Goal: Information Seeking & Learning: Learn about a topic

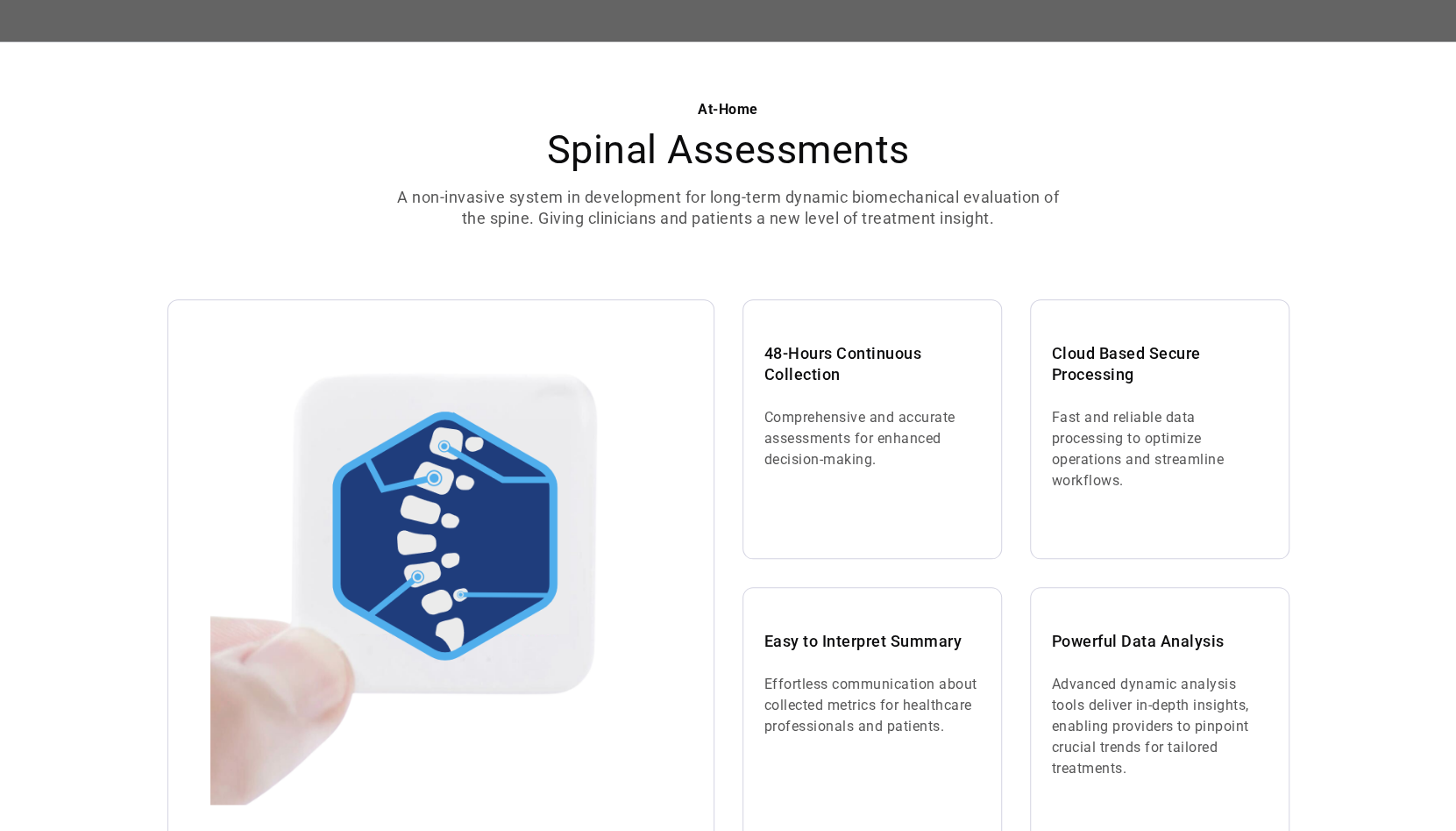
scroll to position [965, 0]
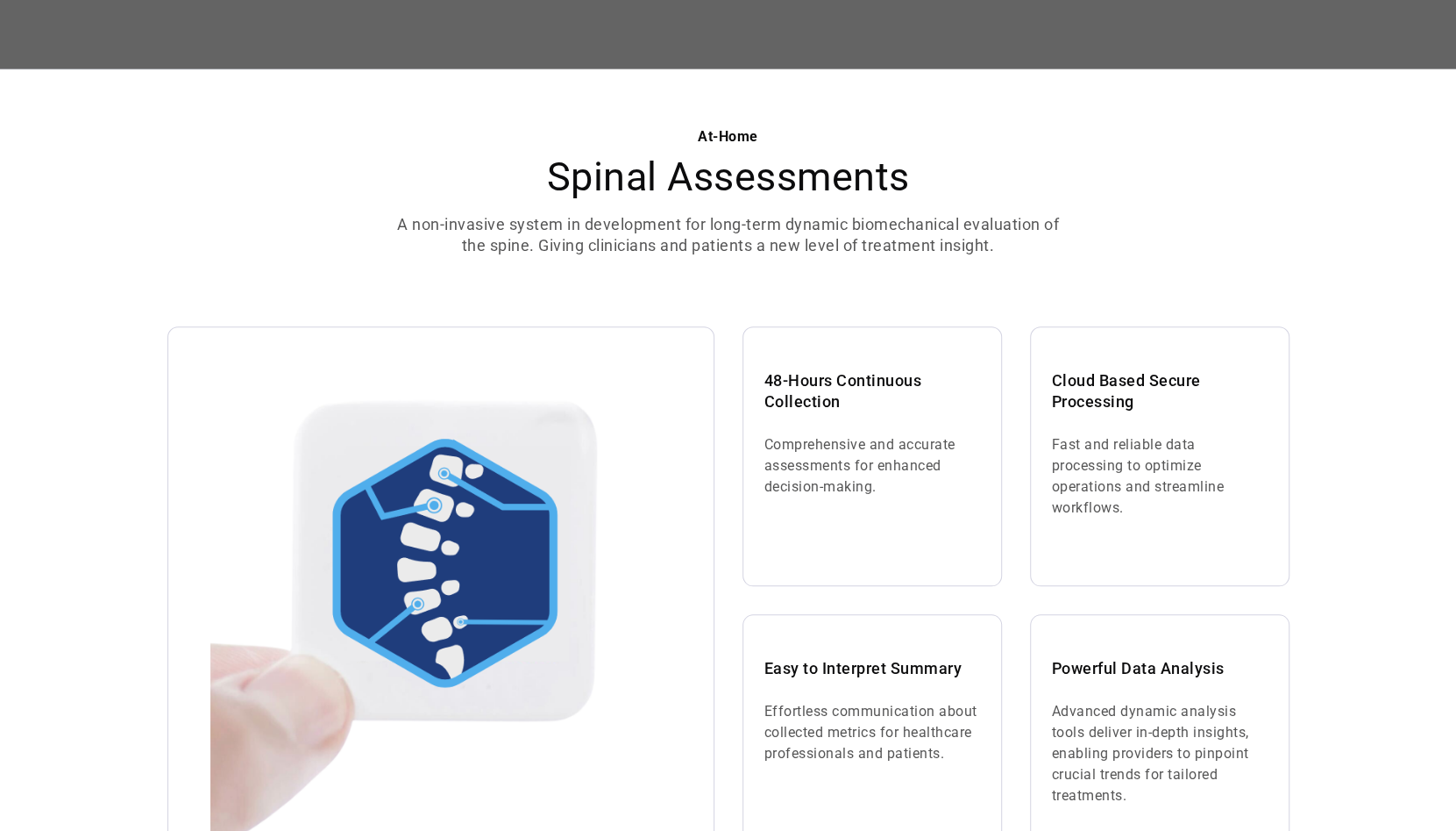
click at [949, 449] on p "Comprehensive and accurate assessments for enhanced decision-making." at bounding box center [872, 466] width 215 height 63
click at [1301, 305] on div "At-Home Spinal Assessments A non-invasive system in development for long-term d…" at bounding box center [728, 521] width 1456 height 904
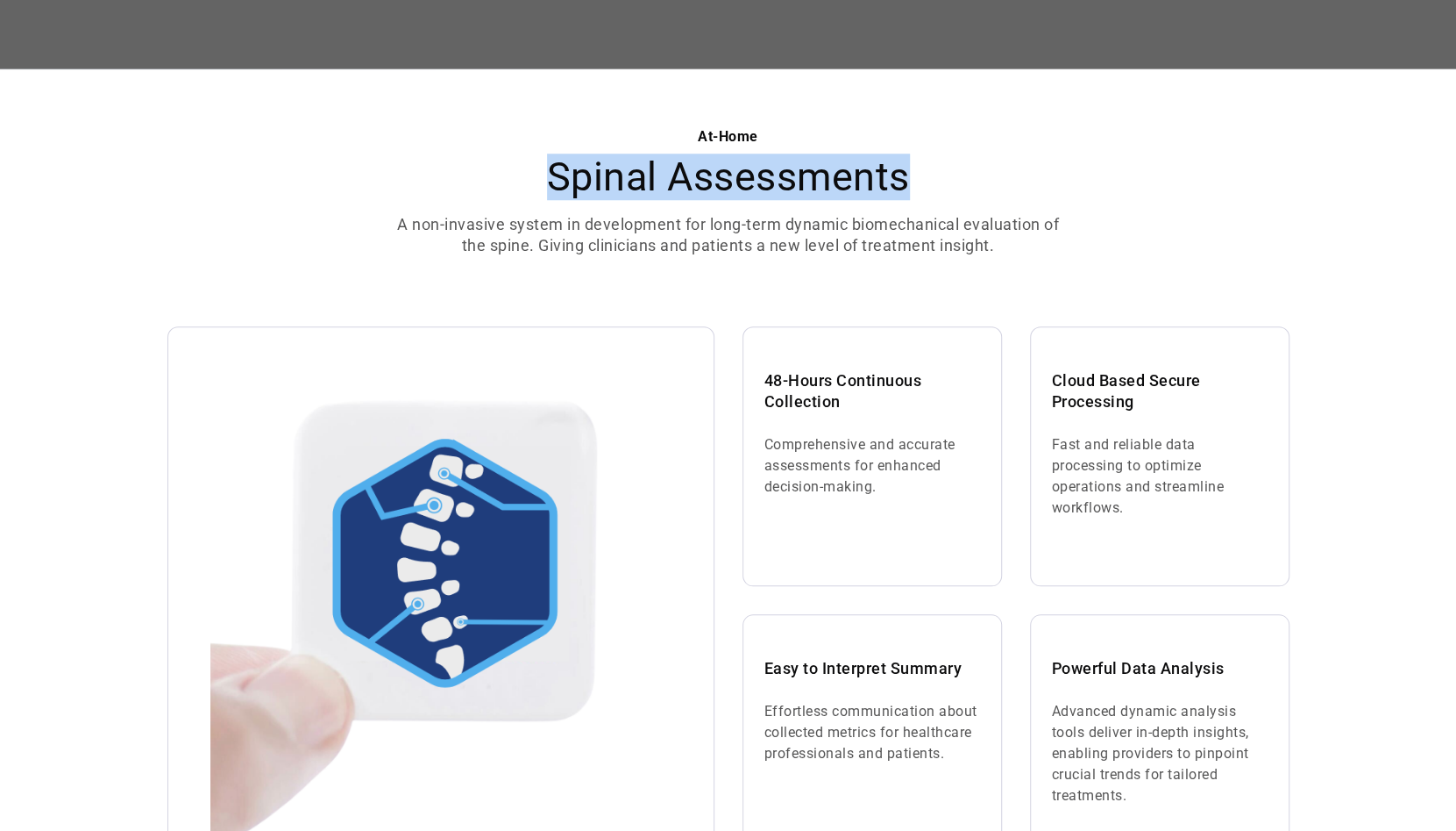
drag, startPoint x: 542, startPoint y: 180, endPoint x: 989, endPoint y: 175, distance: 447.0
click at [989, 175] on h2 "Spinal Assessments" at bounding box center [728, 177] width 673 height 45
copy h2 "Spinal Assessments"
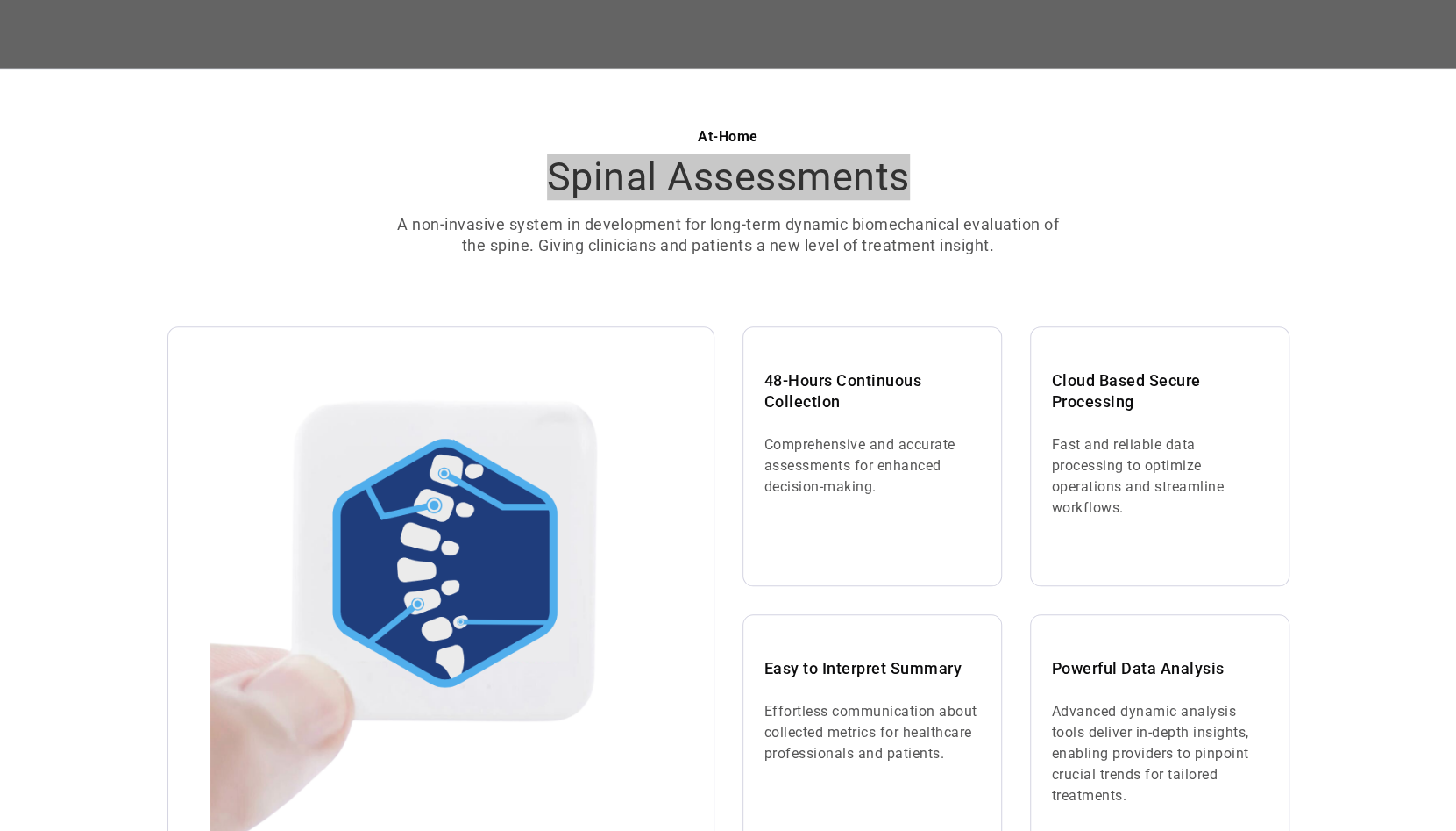
scroll to position [1053, 0]
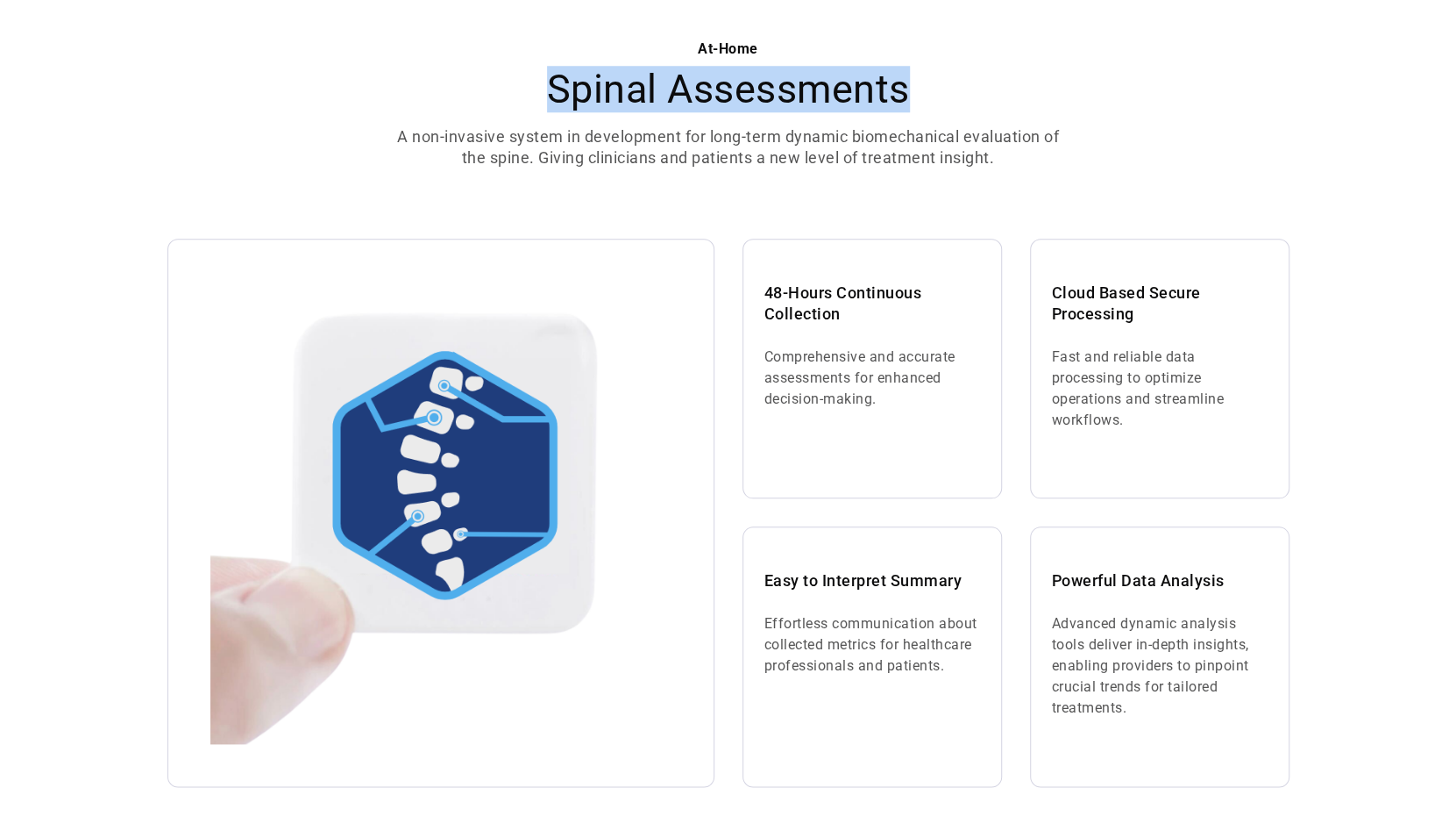
click at [1011, 759] on div "48-Hours Continuous Collection Comprehensive and accurate assessments for enhan…" at bounding box center [728, 512] width 1122 height 548
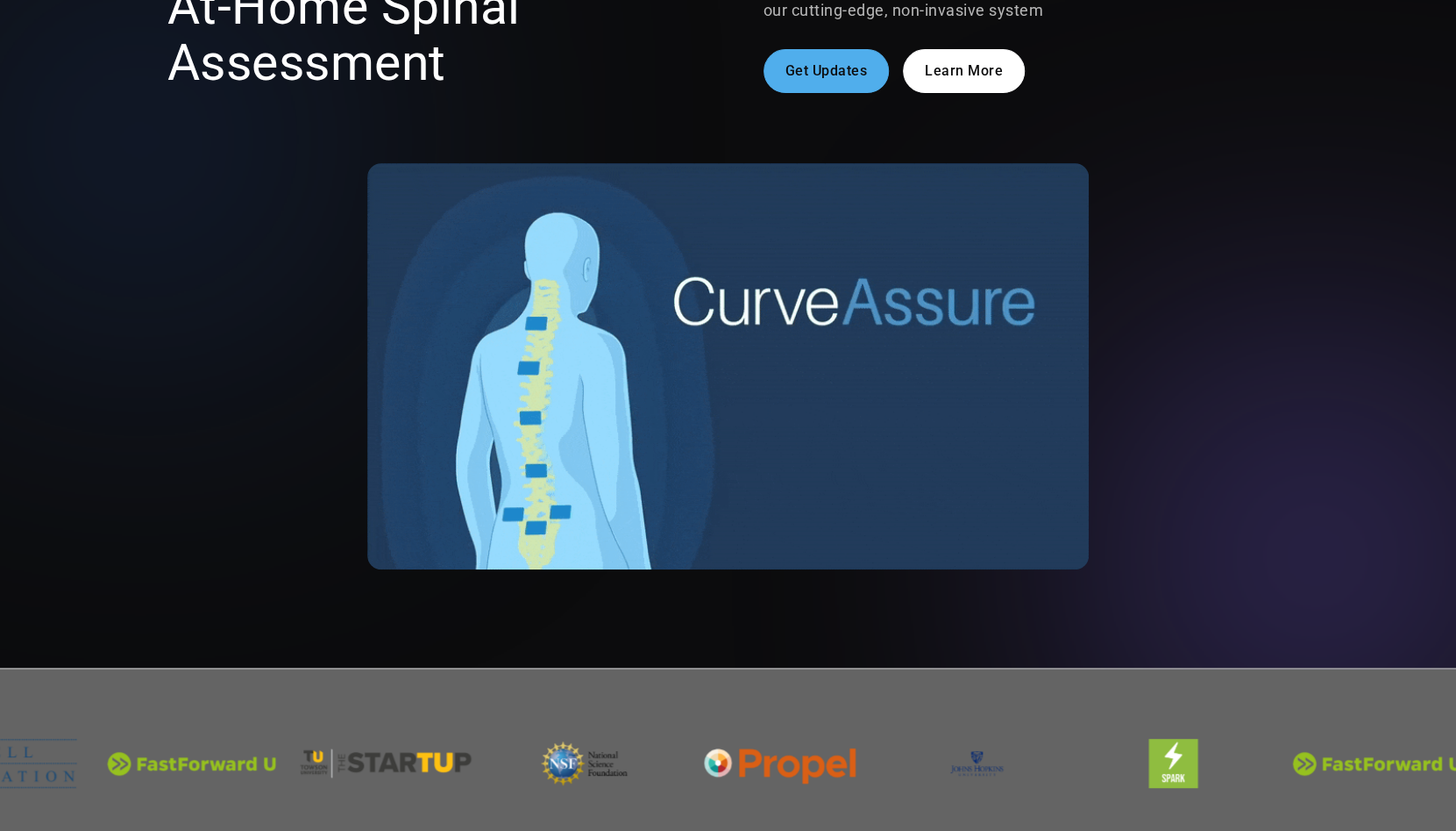
scroll to position [0, 0]
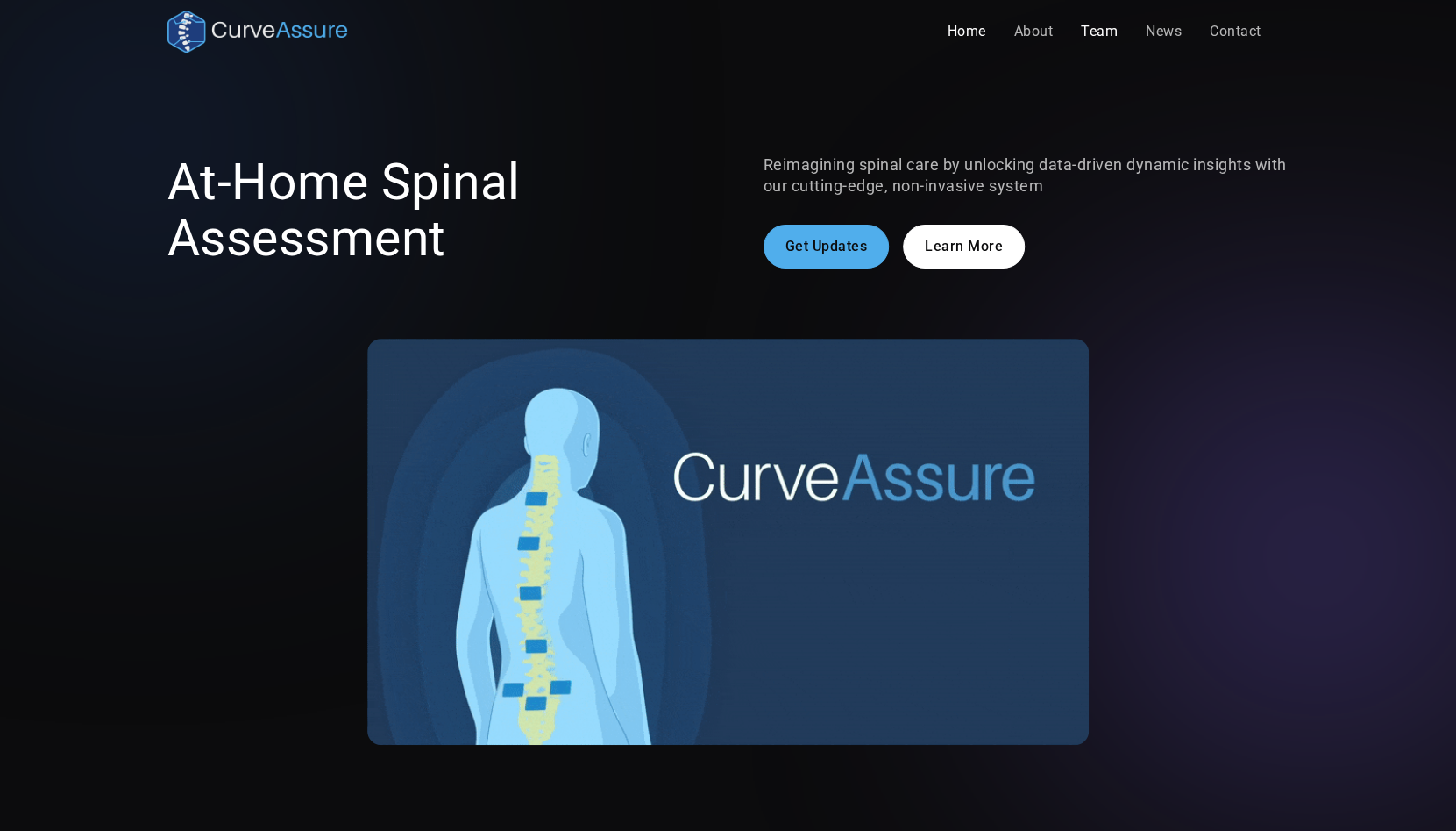
click at [1096, 30] on link "Team" at bounding box center [1099, 31] width 65 height 35
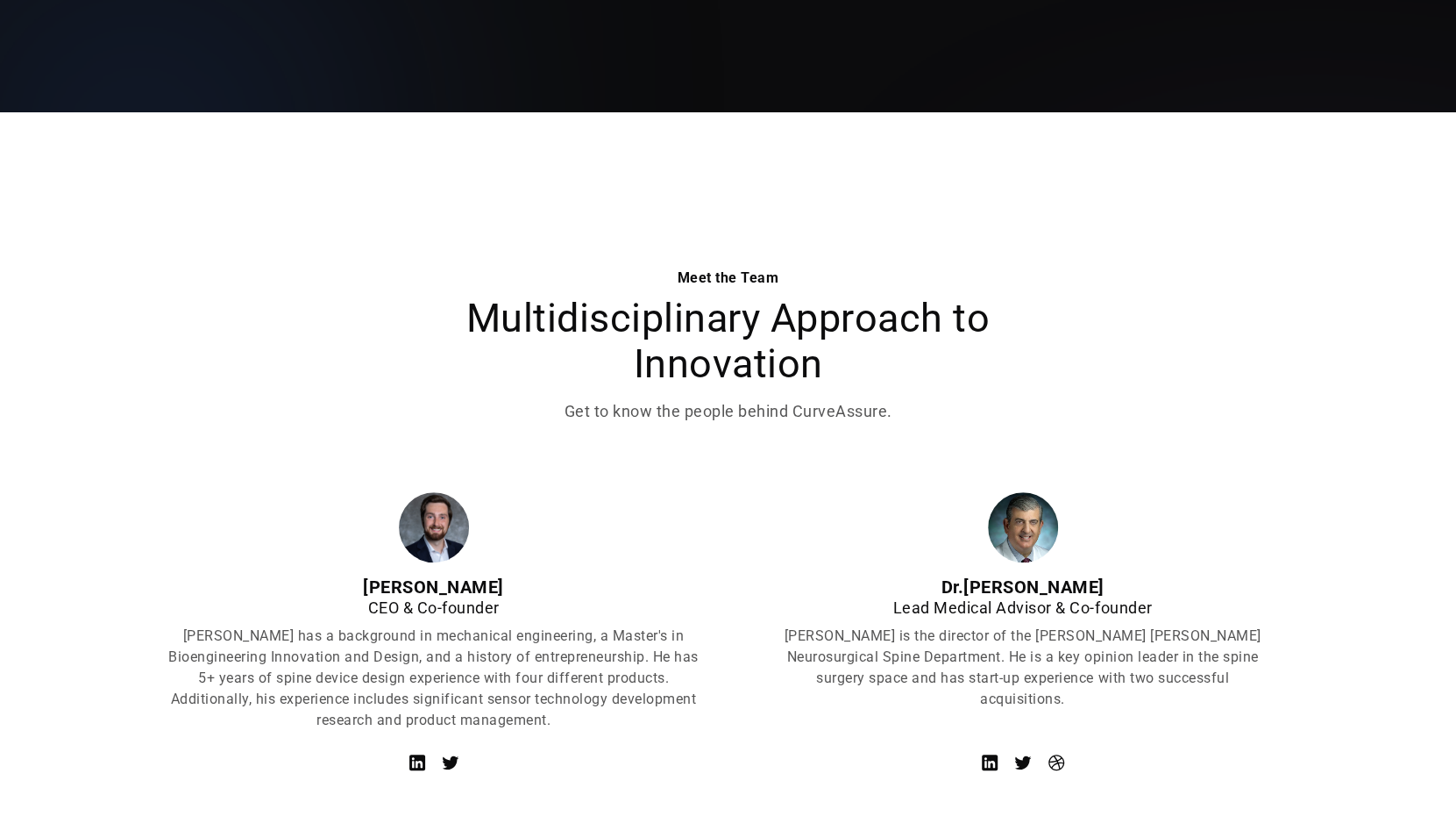
scroll to position [526, 0]
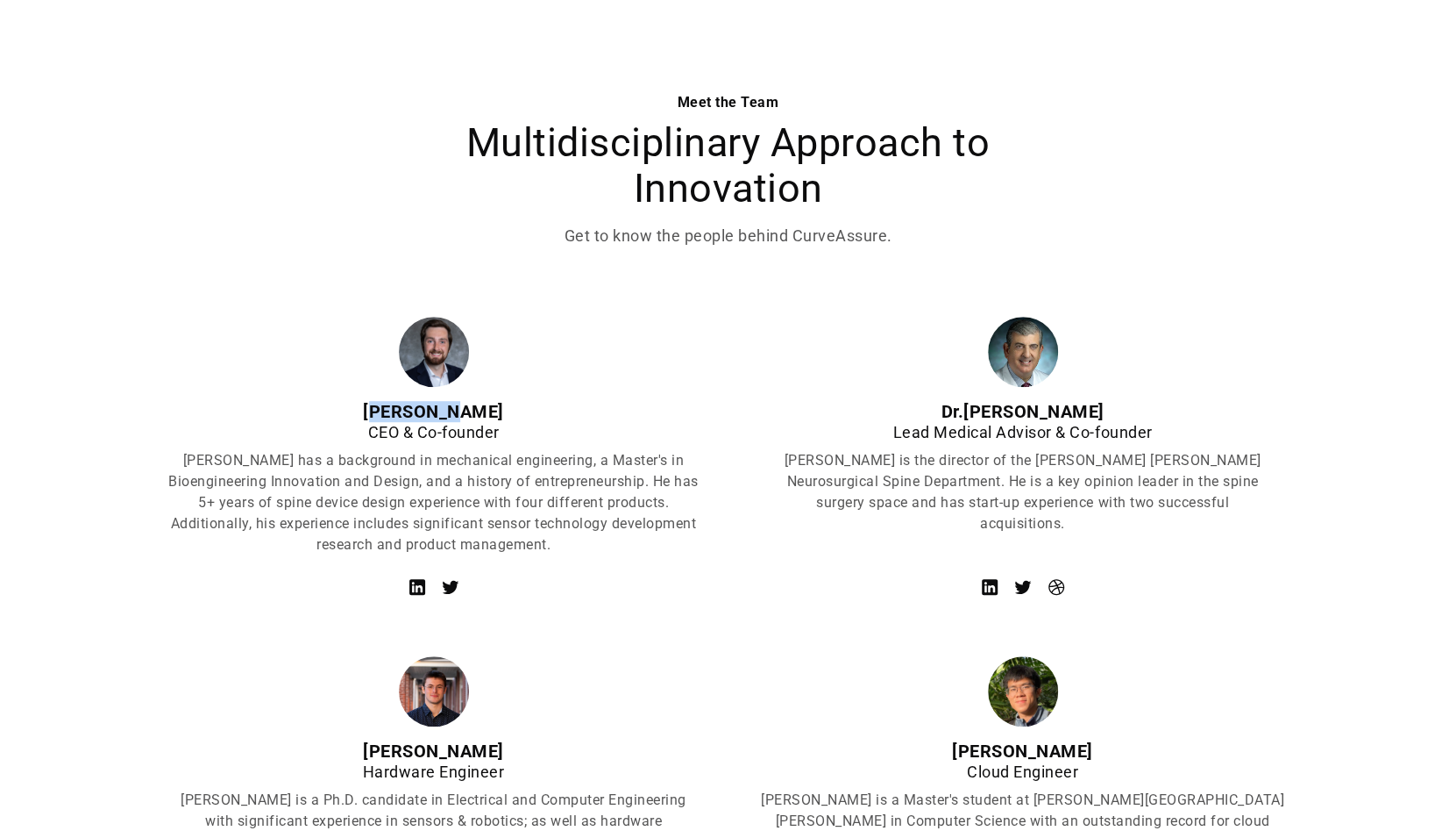
drag, startPoint x: 396, startPoint y: 413, endPoint x: 487, endPoint y: 415, distance: 91.0
click at [487, 415] on div "Evan Haas" at bounding box center [434, 411] width 534 height 21
drag, startPoint x: 970, startPoint y: 408, endPoint x: 1125, endPoint y: 413, distance: 155.1
click at [1125, 413] on div "Dr. Nicholas Theodore" at bounding box center [1023, 411] width 491 height 21
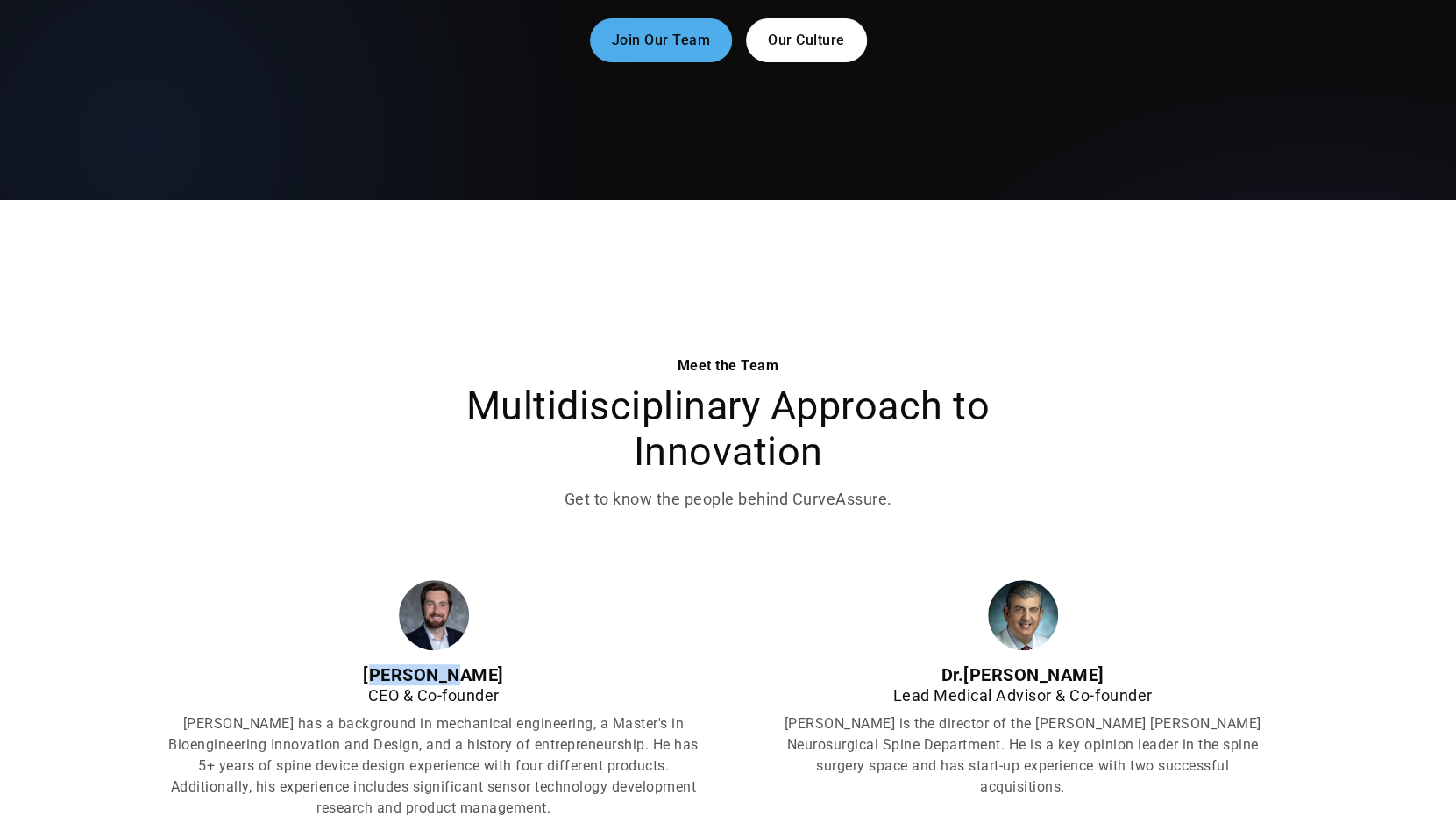
scroll to position [0, 0]
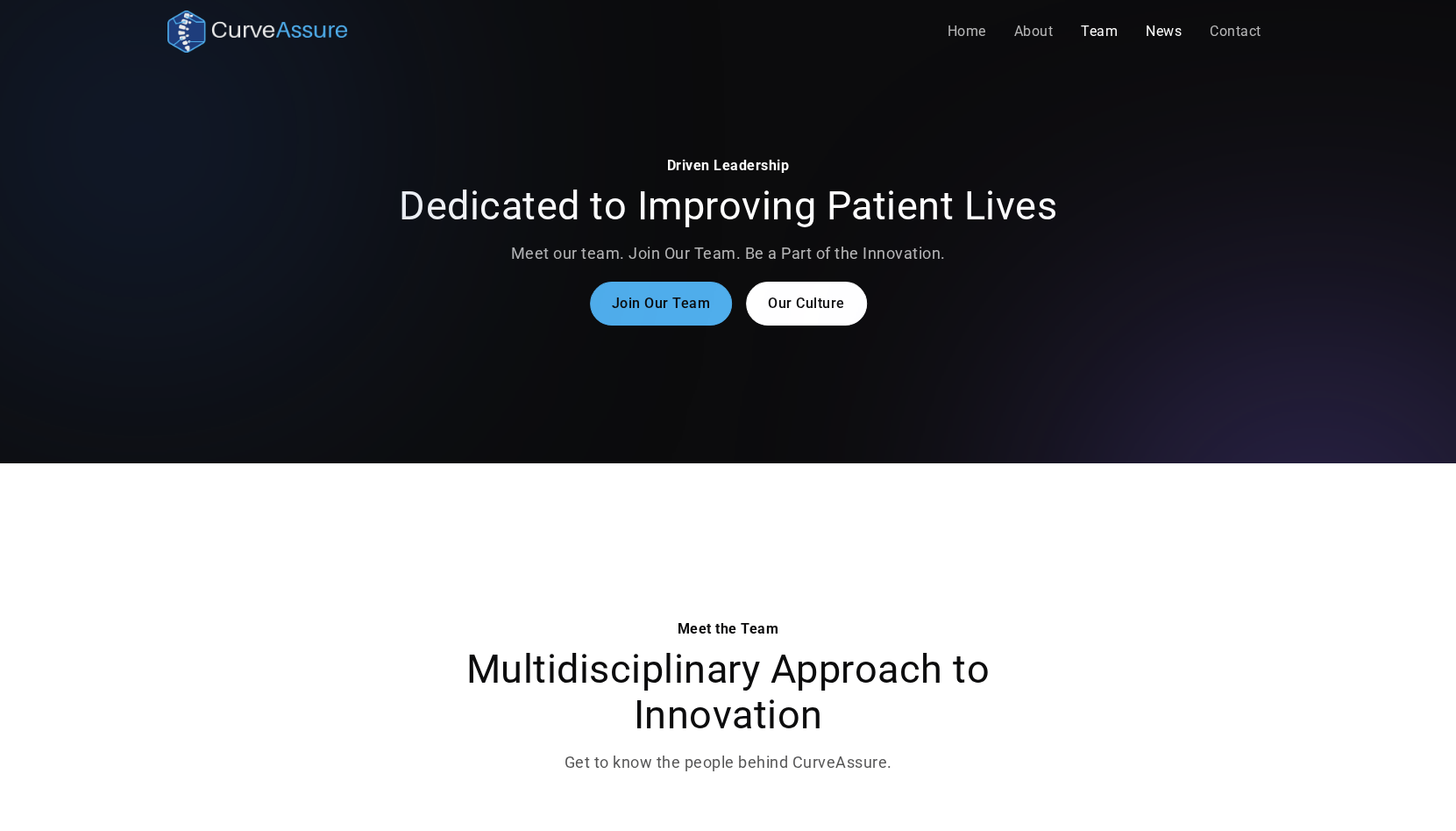
click at [1177, 31] on link "News" at bounding box center [1163, 31] width 64 height 35
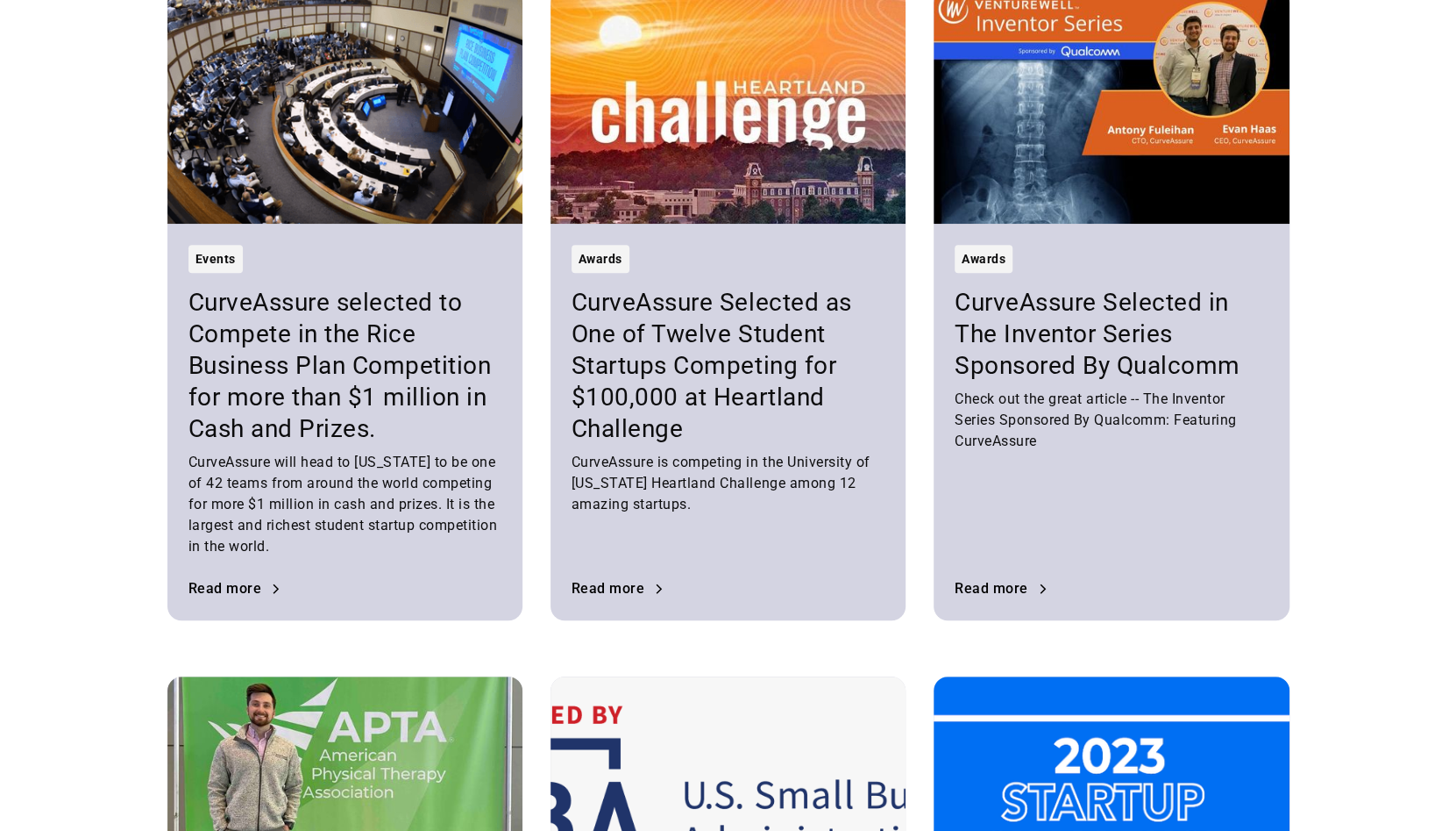
scroll to position [614, 0]
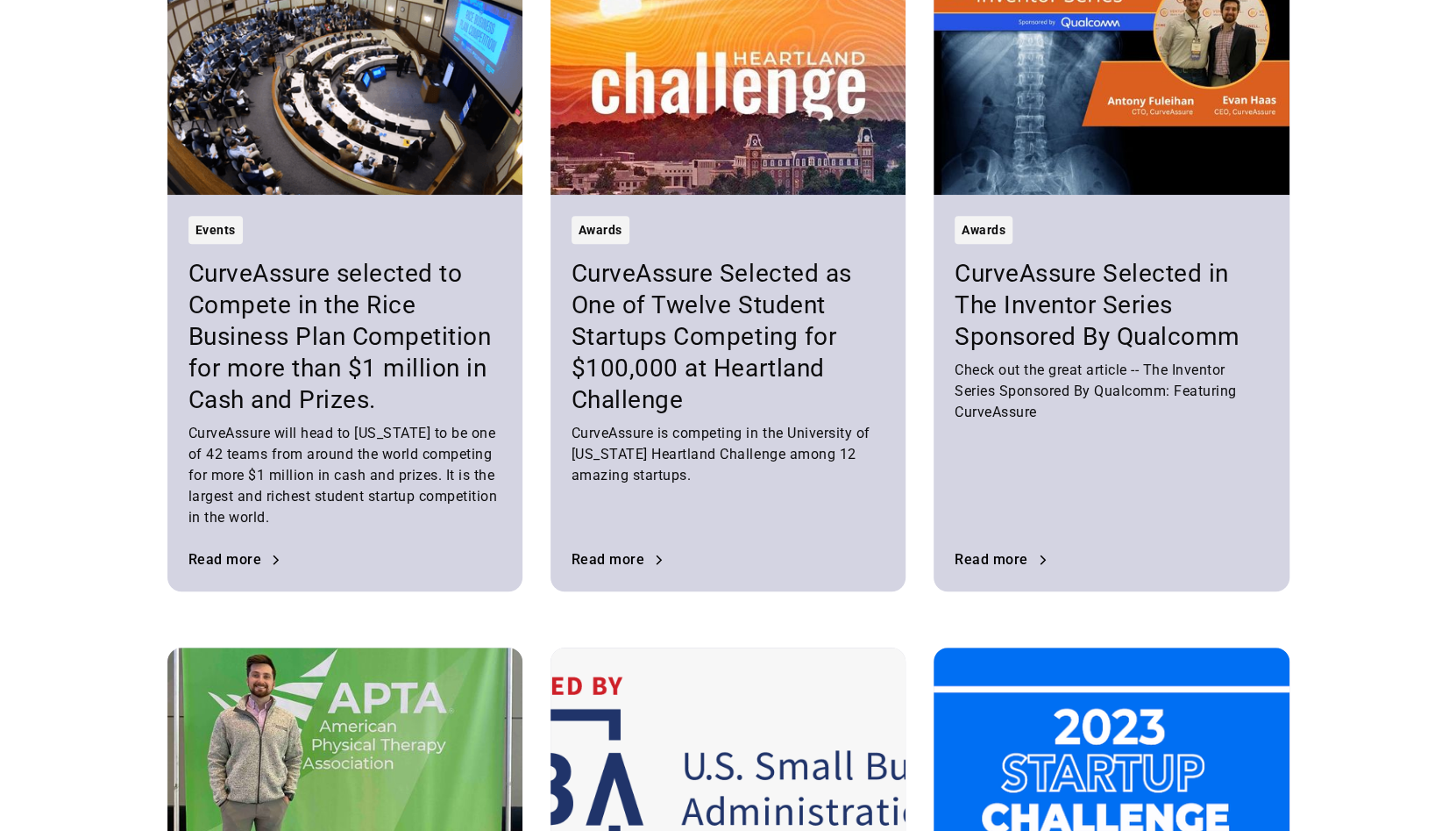
click at [673, 320] on h3 "CurveAssure Selected as One of Twelve Student Startups Competing for $100,000 a…" at bounding box center [728, 337] width 313 height 158
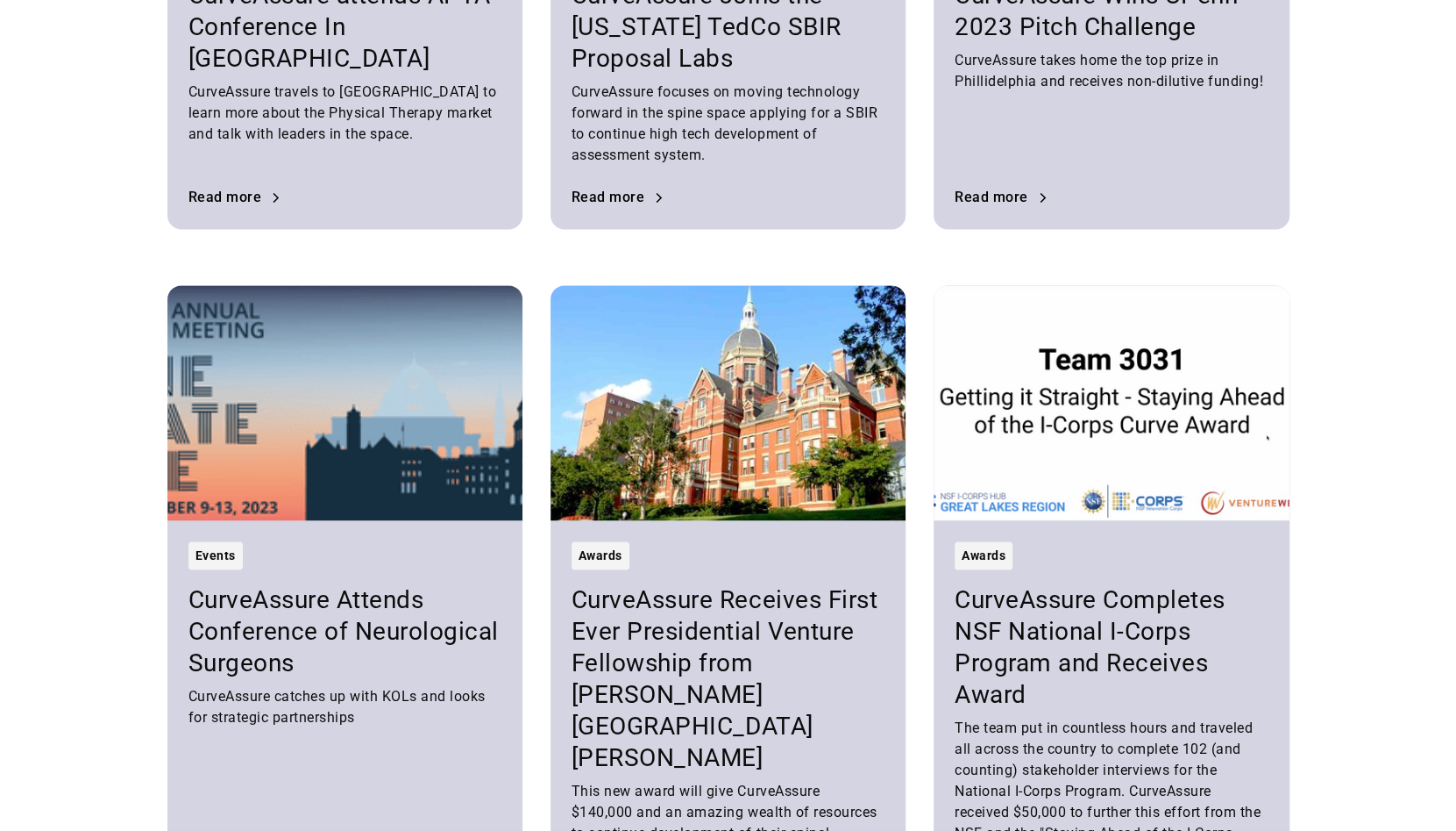
scroll to position [1316, 0]
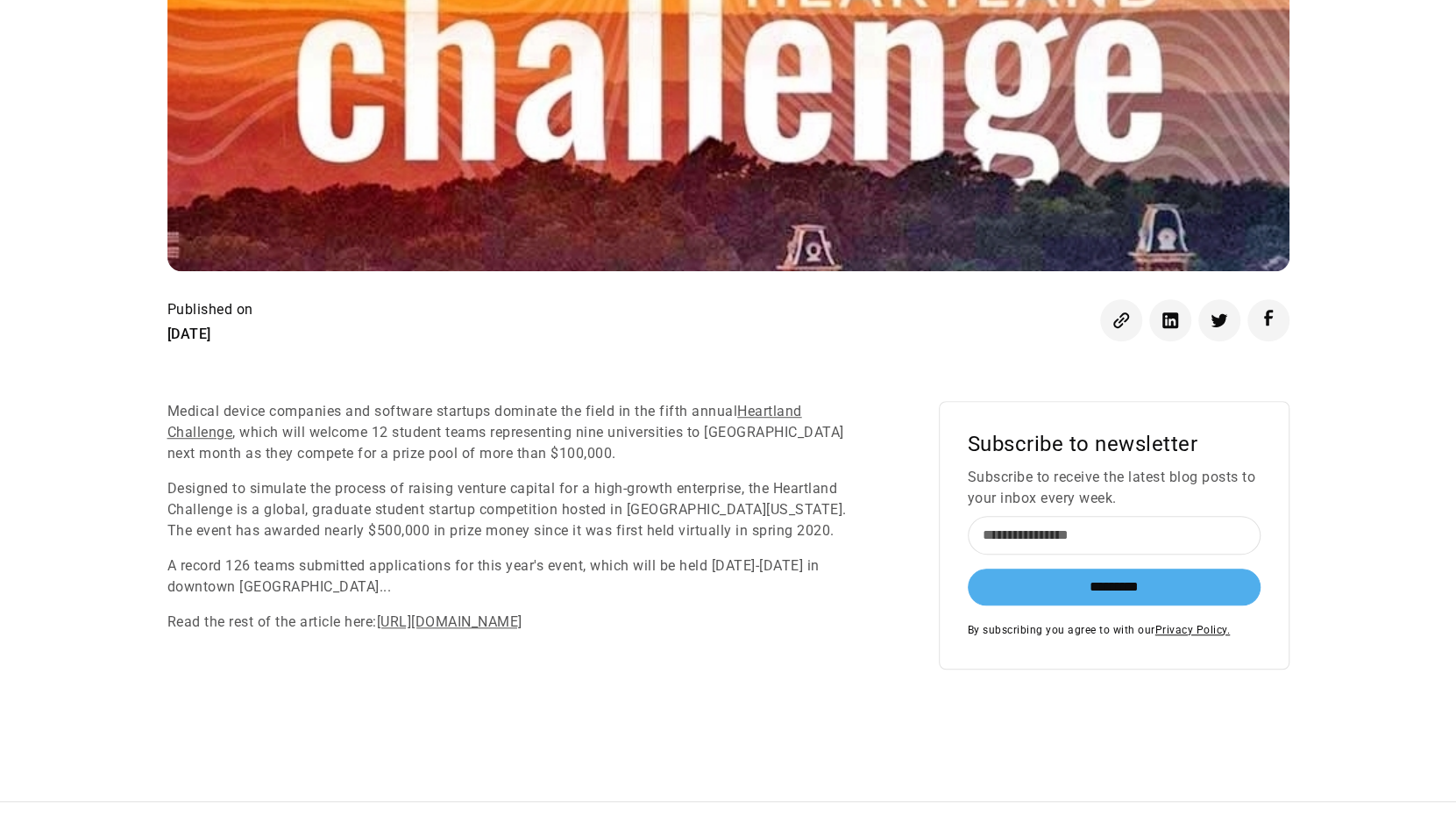
scroll to position [789, 0]
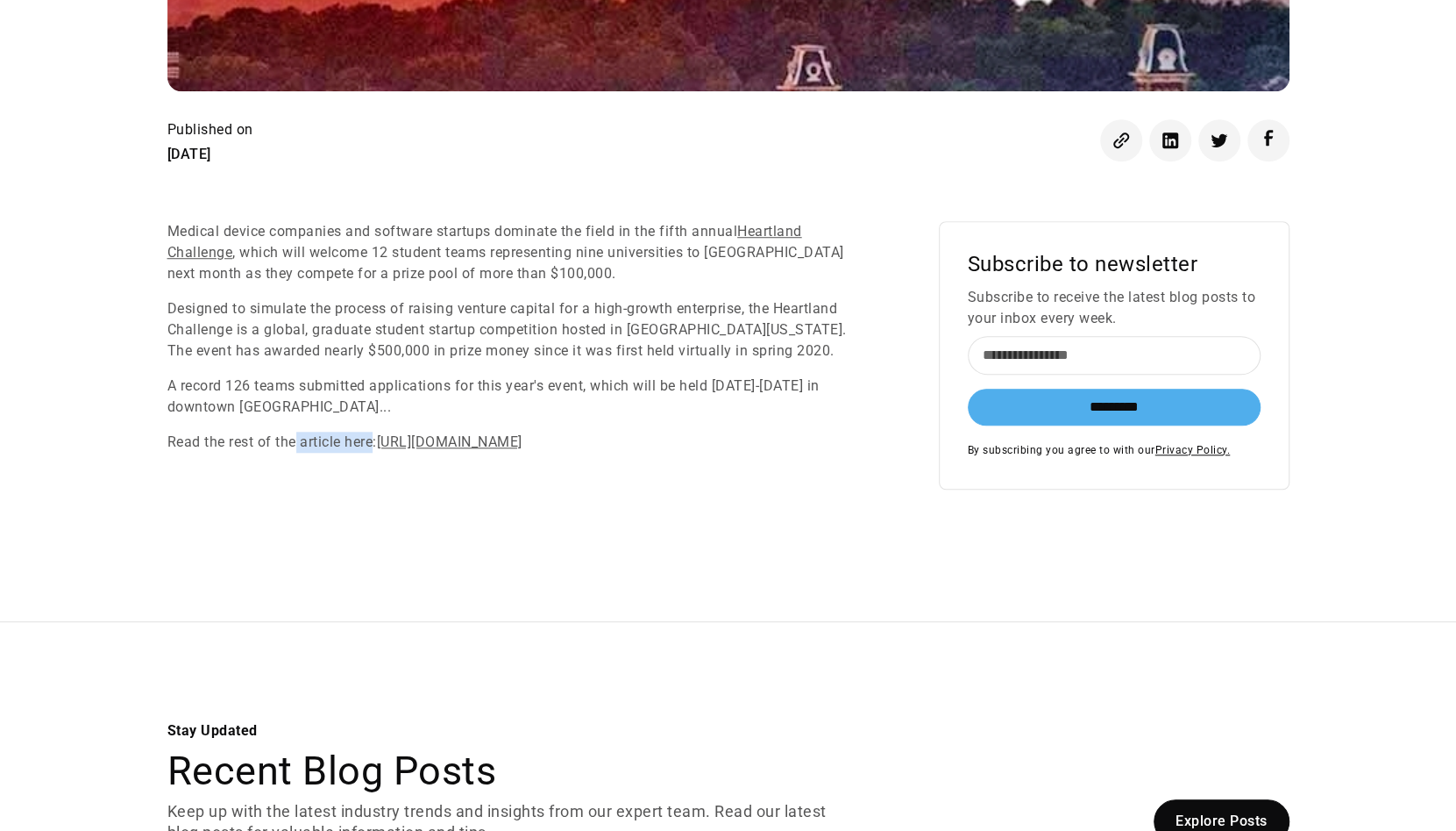
drag, startPoint x: 294, startPoint y: 443, endPoint x: 443, endPoint y: 442, distance: 149.0
click at [377, 439] on p "Read the rest of the article here: https://news.uark.edu/articles/69847/twelve-…" at bounding box center [518, 442] width 702 height 21
click at [491, 435] on link "https://news.uark.edu/articles/69847/twelve-student-startups-competing-for-100-…" at bounding box center [450, 442] width 145 height 16
